Goal: Find specific page/section

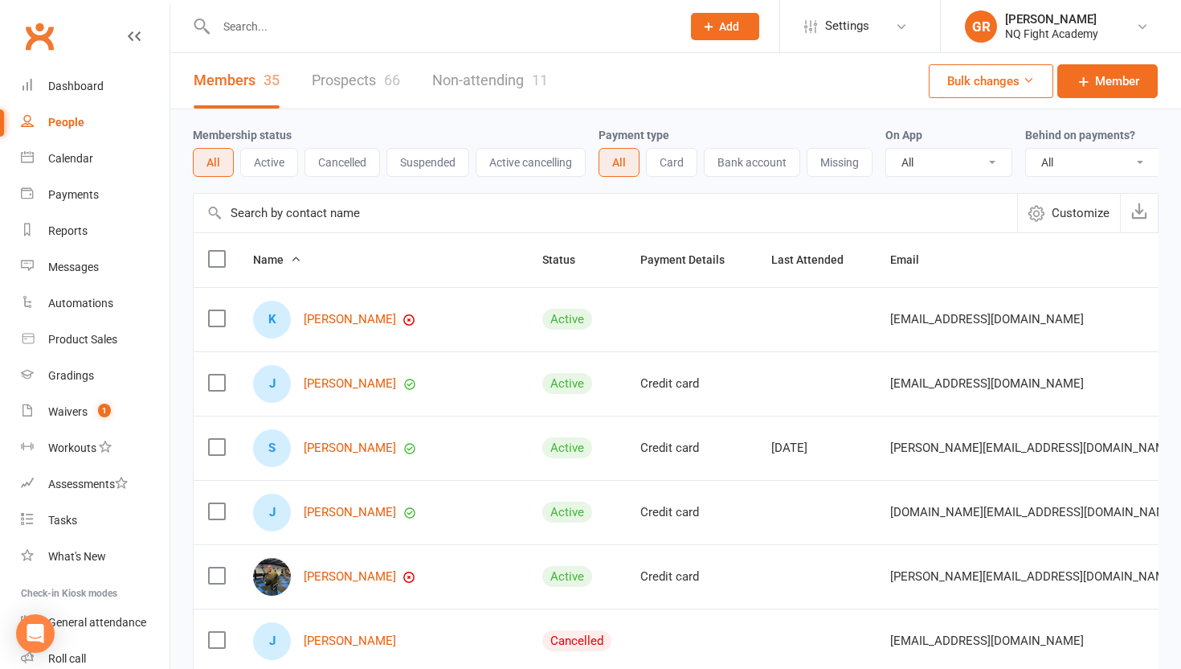
select select "100"
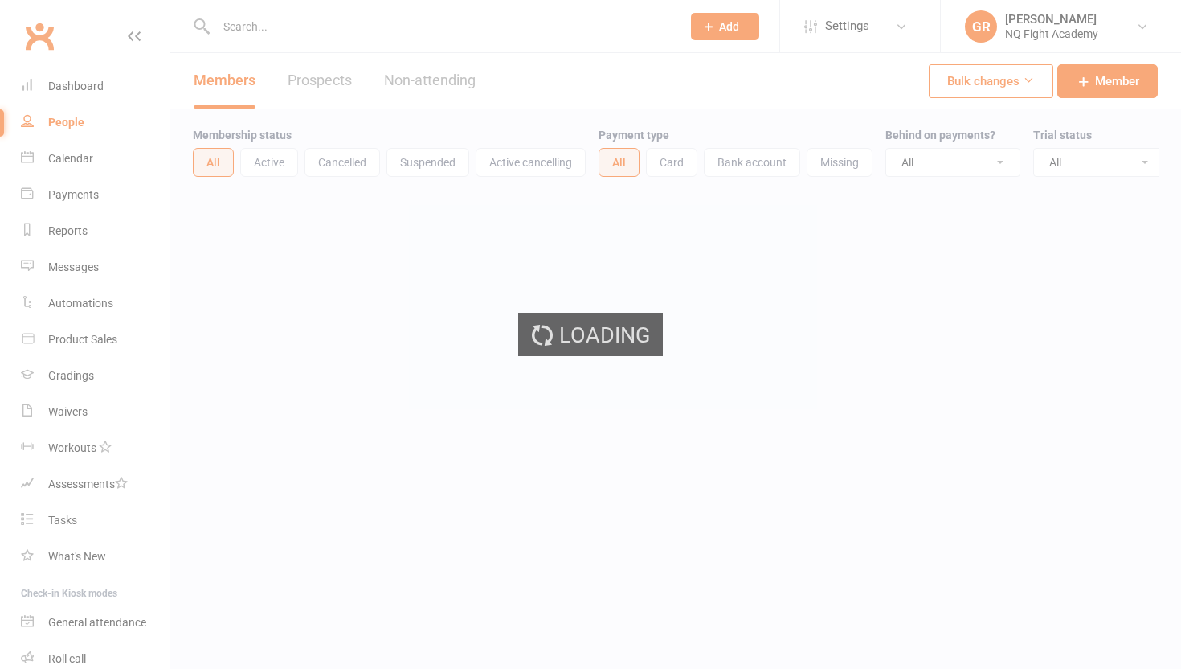
select select "100"
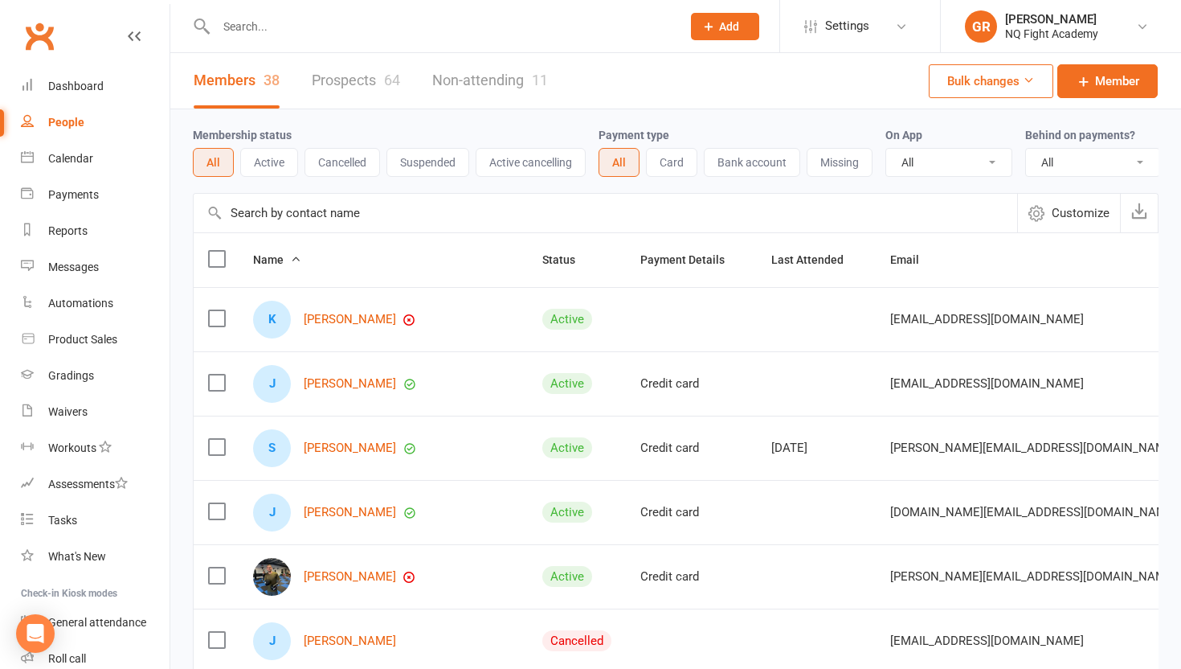
click at [463, 76] on link "Non-attending 11" at bounding box center [490, 80] width 116 height 55
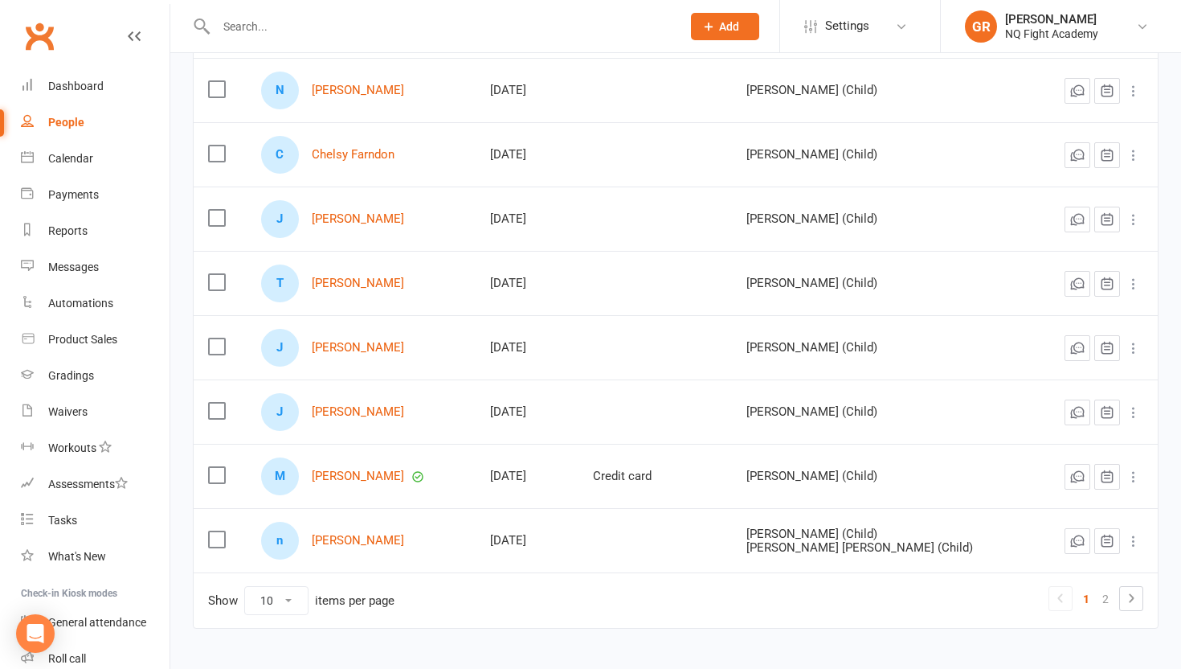
scroll to position [398, 0]
